Goal: Information Seeking & Learning: Learn about a topic

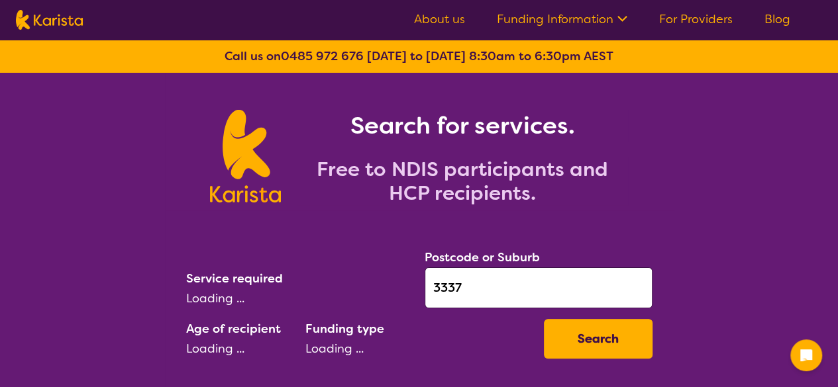
select select "[MEDICAL_DATA]"
select select "NDIS"
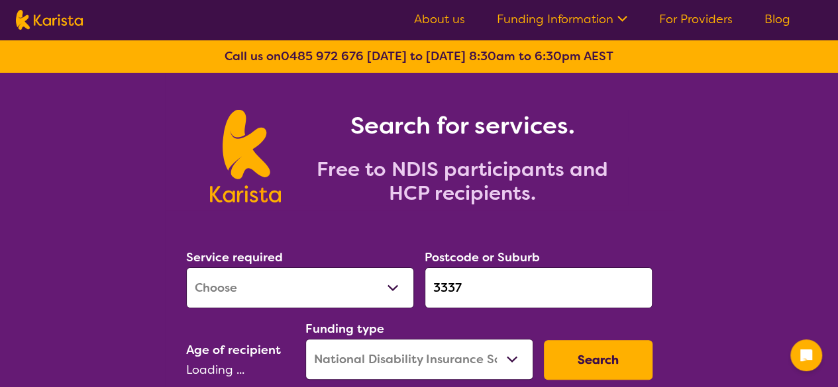
select select "AD"
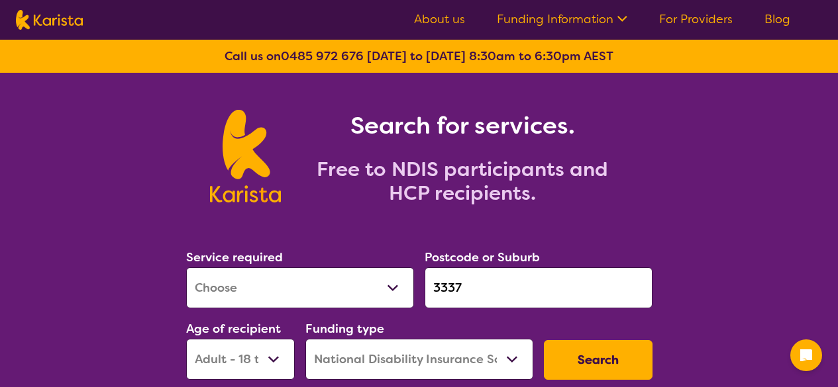
select select "[MEDICAL_DATA]"
select select "AD"
select select "NDIS"
